Goal: Find specific page/section: Find specific page/section

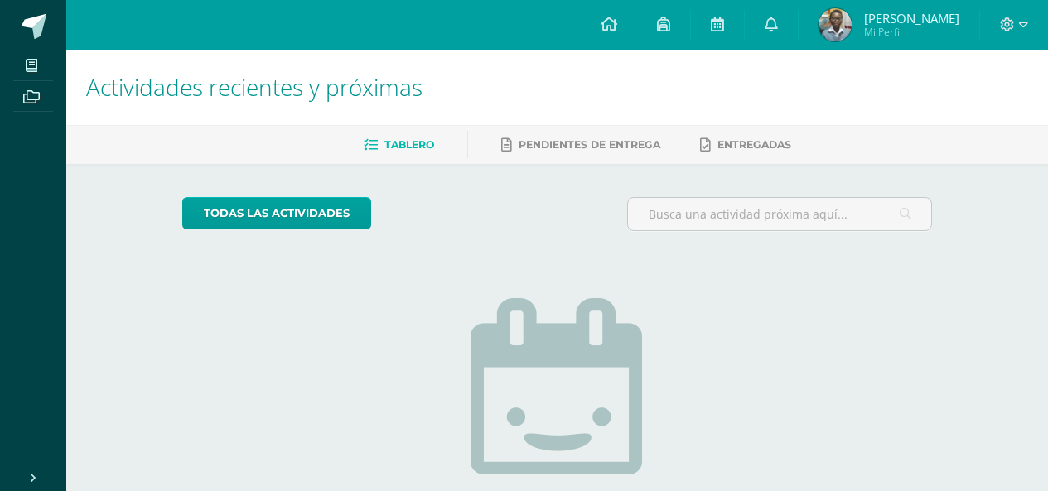
click at [851, 25] on img at bounding box center [834, 24] width 33 height 33
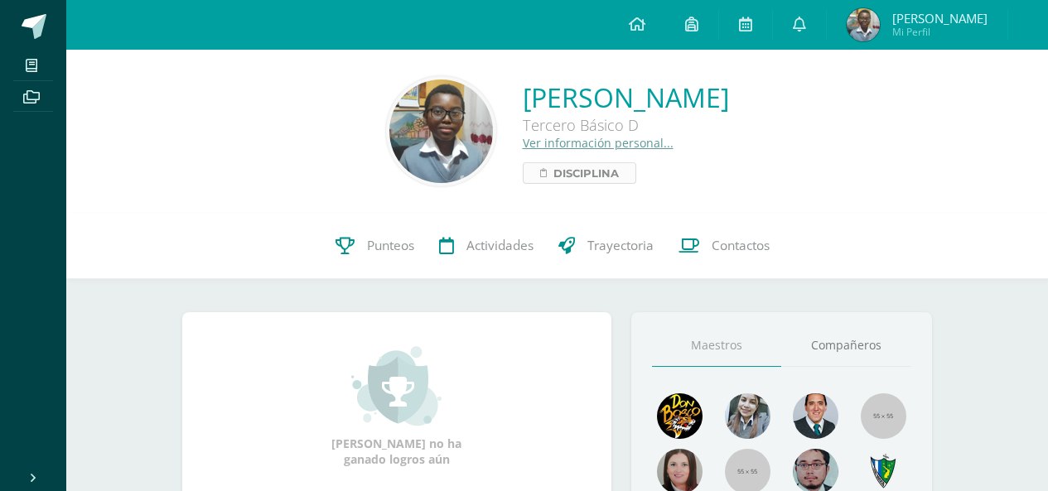
click at [553, 176] on span "Disciplina" at bounding box center [585, 173] width 65 height 20
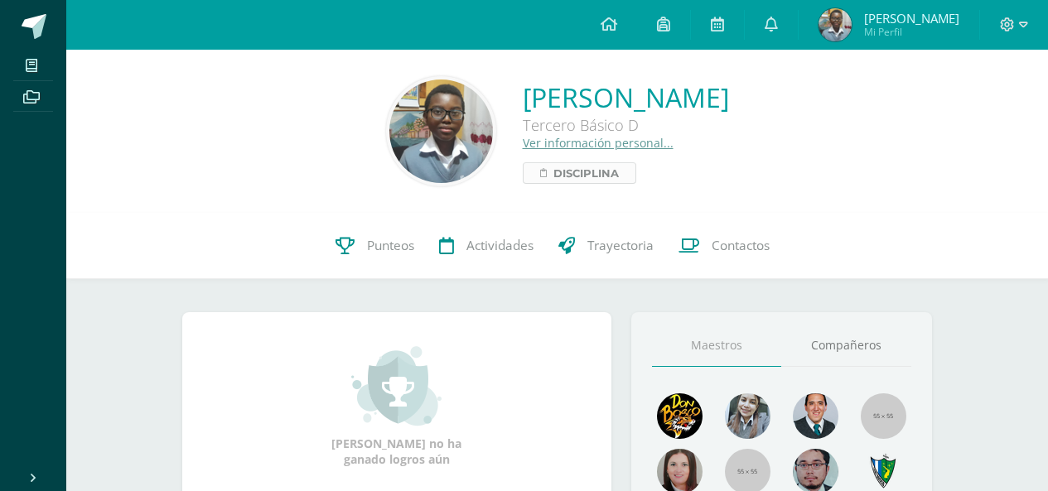
click at [553, 176] on span "Disciplina" at bounding box center [585, 173] width 65 height 20
